Goal: Task Accomplishment & Management: Use online tool/utility

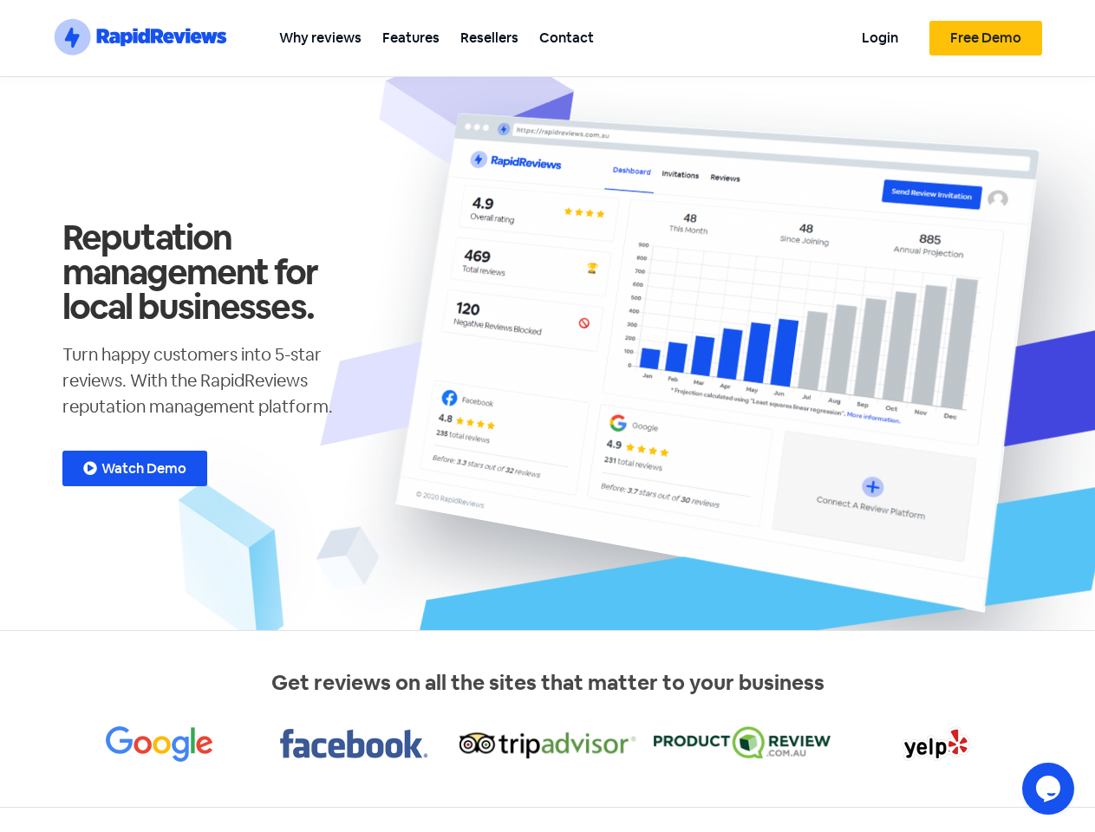
click at [1073, 23] on section ".st0{fill:#1652F0;} .st1{fill:none;} .st2{opacity:0.3;fill-rule:evenodd;clip-ru…" at bounding box center [547, 38] width 1095 height 77
click at [1048, 789] on icon "Chat widget" at bounding box center [1048, 789] width 24 height 26
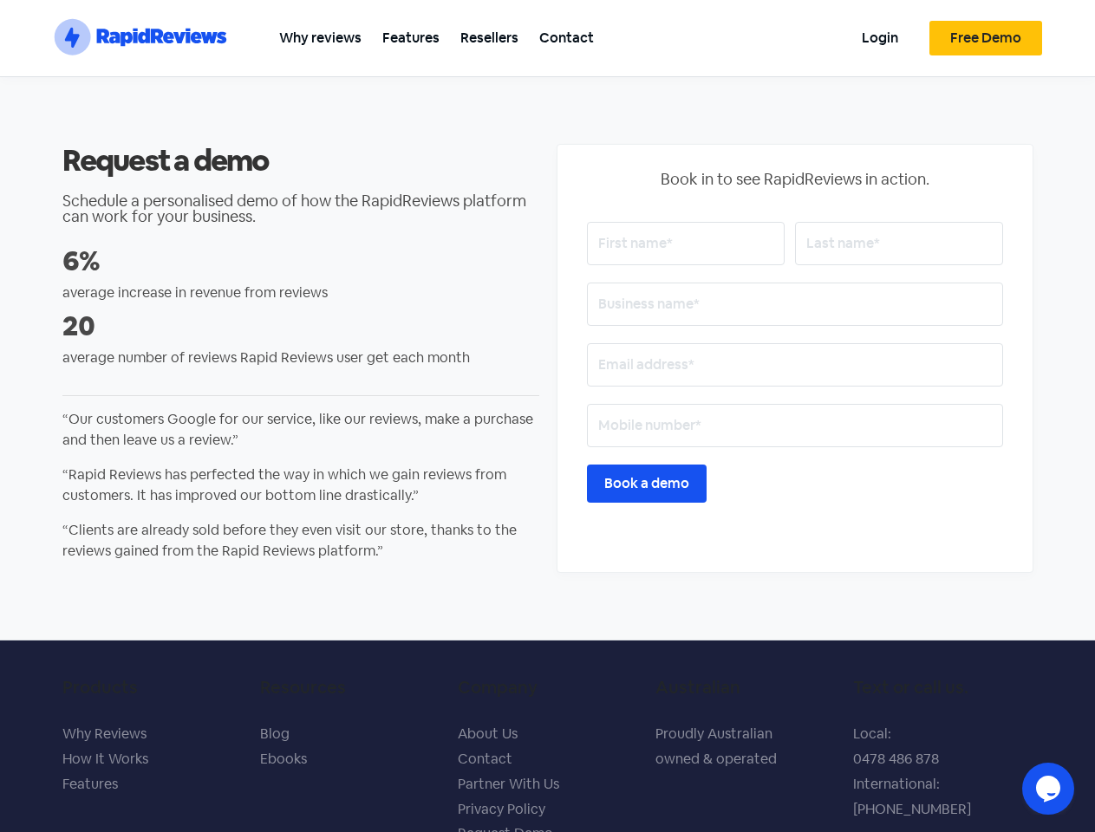
click at [1073, 23] on section ".st0{fill:#1652F0;} .st1{fill:none;} .st2{opacity:0.3;fill-rule:evenodd;clip-ru…" at bounding box center [547, 38] width 1095 height 77
click at [1048, 789] on icon "Chat widget" at bounding box center [1048, 789] width 24 height 26
